Goal: Navigation & Orientation: Find specific page/section

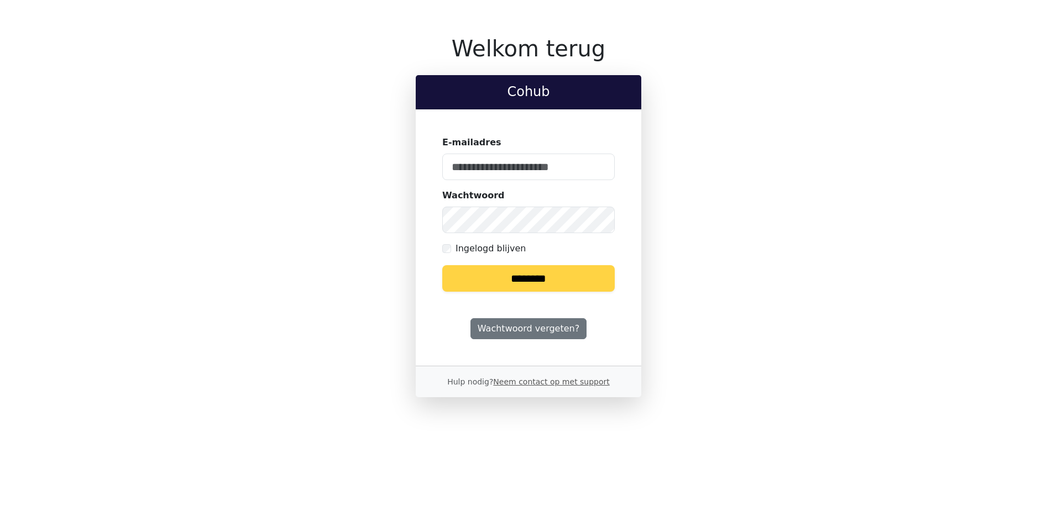
type input "**********"
click at [534, 290] on input "********" at bounding box center [528, 278] width 172 height 27
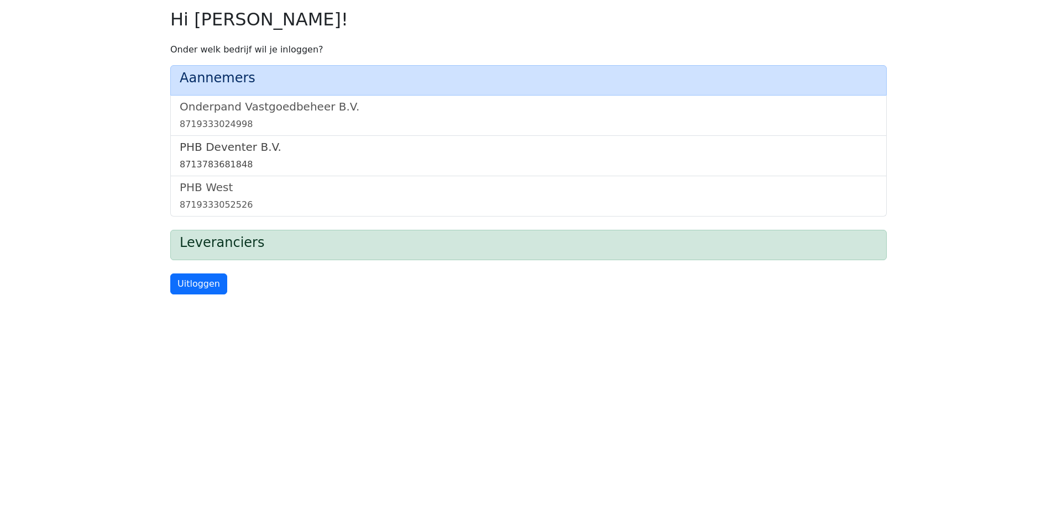
click at [286, 158] on div "8713783681848" at bounding box center [529, 164] width 698 height 13
click at [340, 117] on link "Onderpand Vastgoedbeheer B.V. 8719333024998" at bounding box center [529, 115] width 698 height 31
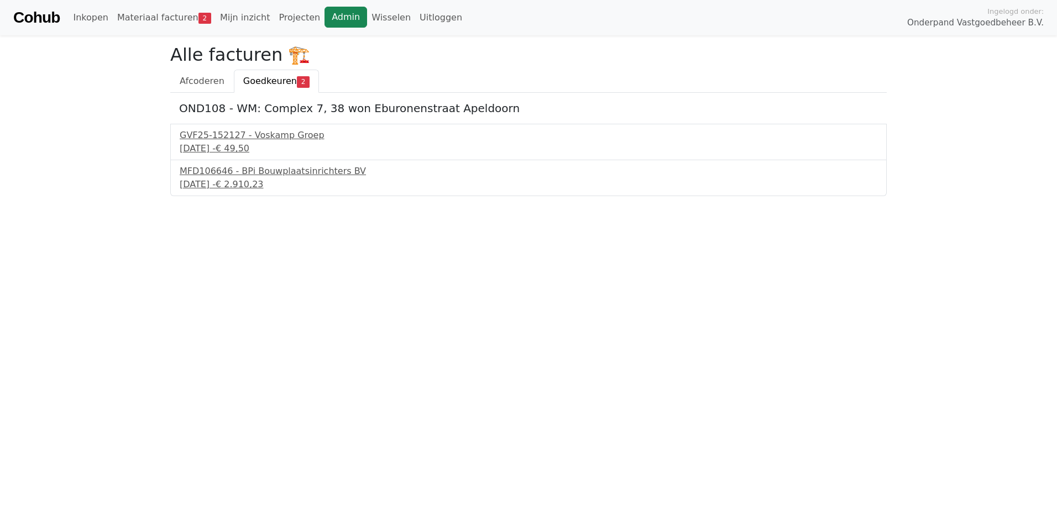
click at [334, 18] on link "Admin" at bounding box center [345, 17] width 43 height 21
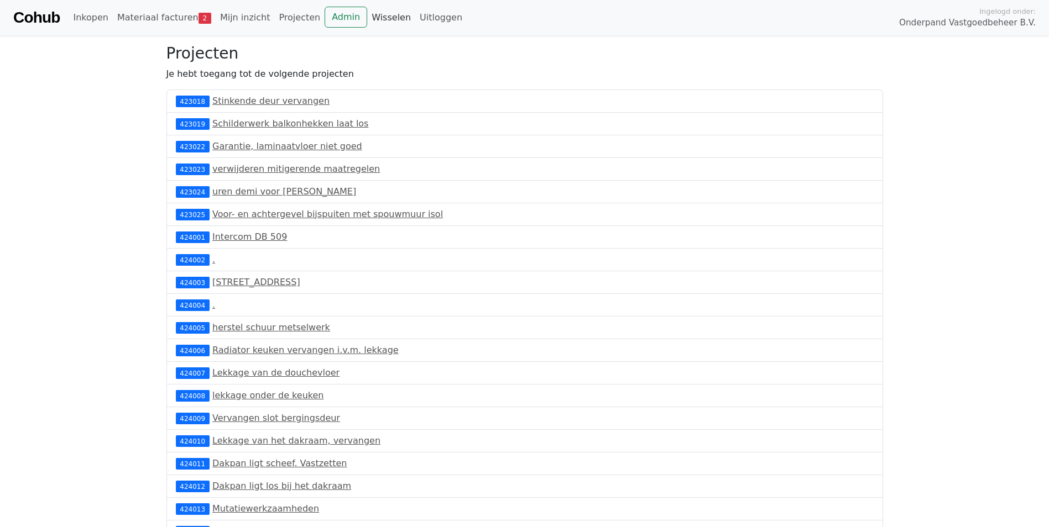
click at [379, 18] on link "Wisselen" at bounding box center [391, 18] width 48 height 22
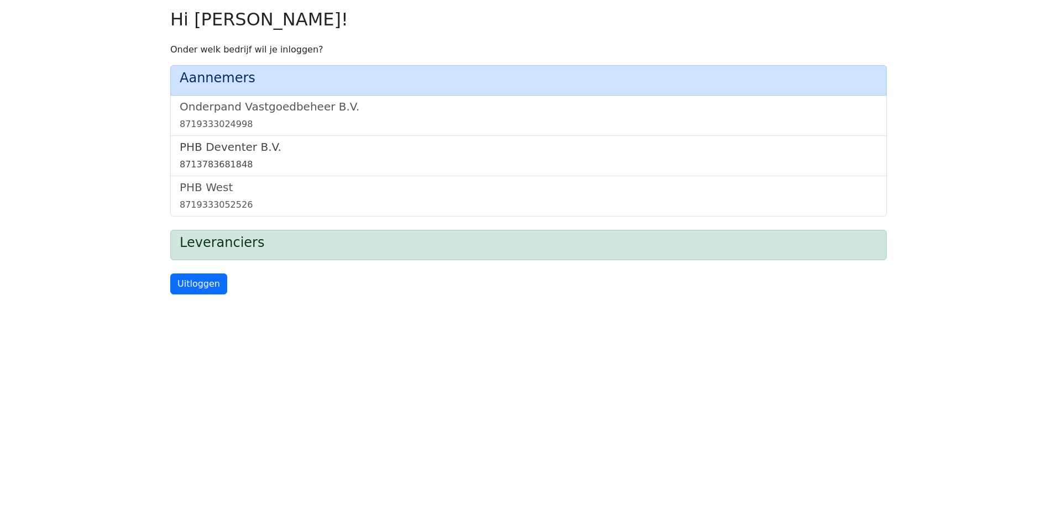
click at [313, 144] on h5 "PHB Deventer B.V." at bounding box center [529, 146] width 698 height 13
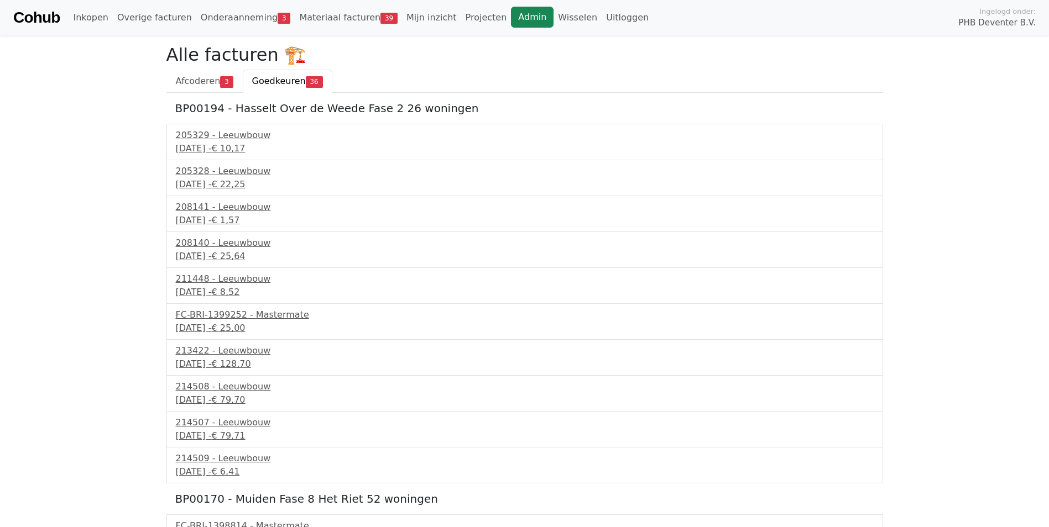
click at [511, 22] on link "Admin" at bounding box center [532, 17] width 43 height 21
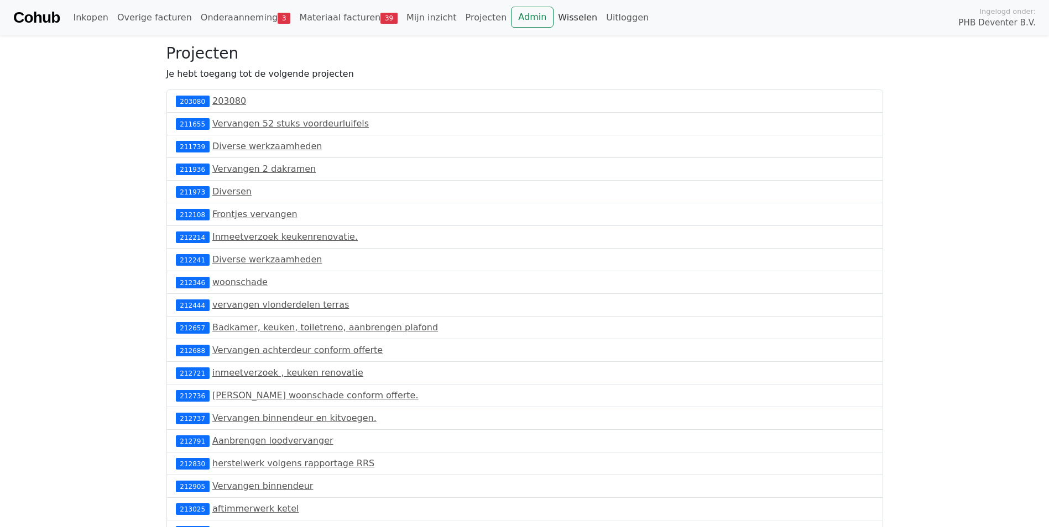
click at [553, 15] on link "Wisselen" at bounding box center [577, 18] width 48 height 22
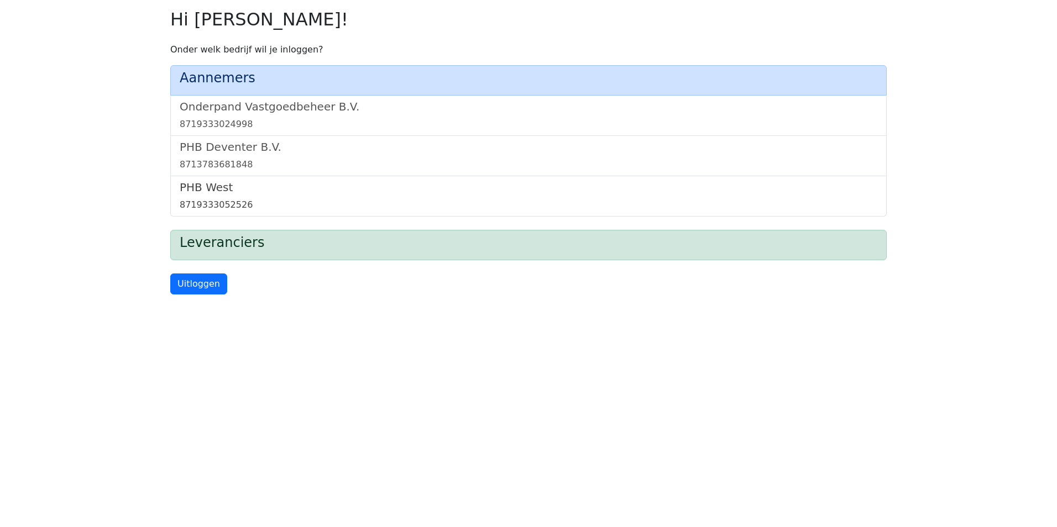
click at [250, 203] on div "8719333052526" at bounding box center [529, 204] width 698 height 13
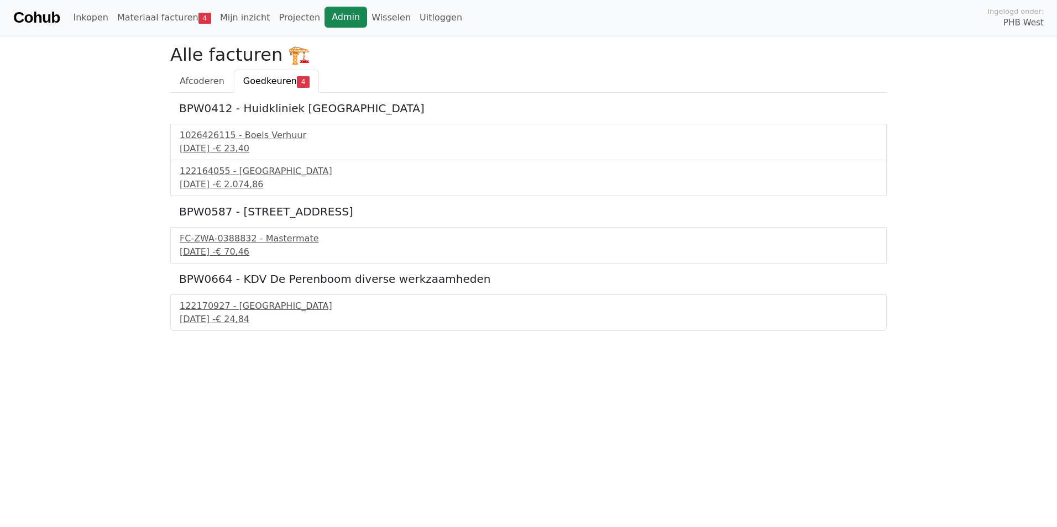
click at [324, 11] on link "Admin" at bounding box center [345, 17] width 43 height 21
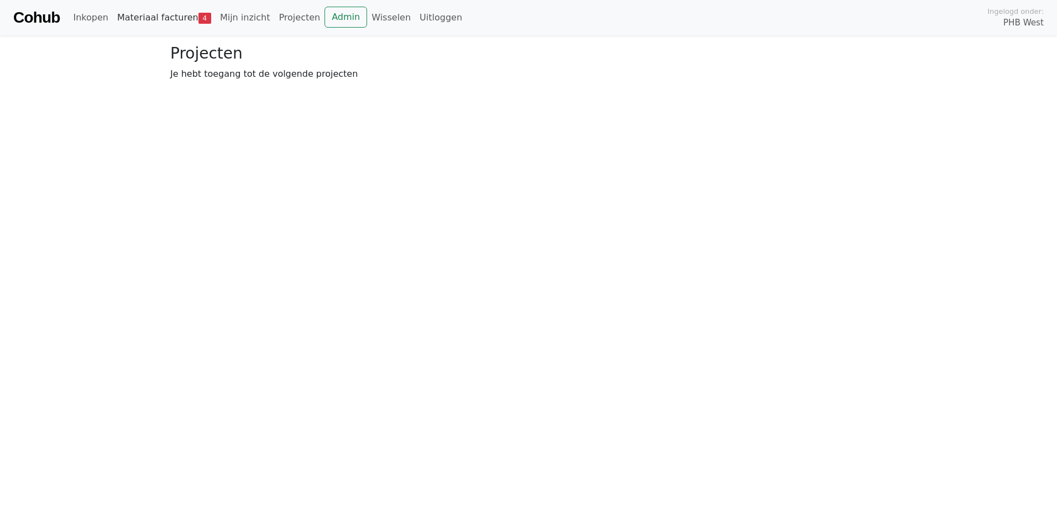
click at [118, 16] on link "Materiaal facturen 4" at bounding box center [164, 18] width 103 height 22
click at [78, 23] on link "Inkopen" at bounding box center [91, 18] width 44 height 22
